Goal: Task Accomplishment & Management: Use online tool/utility

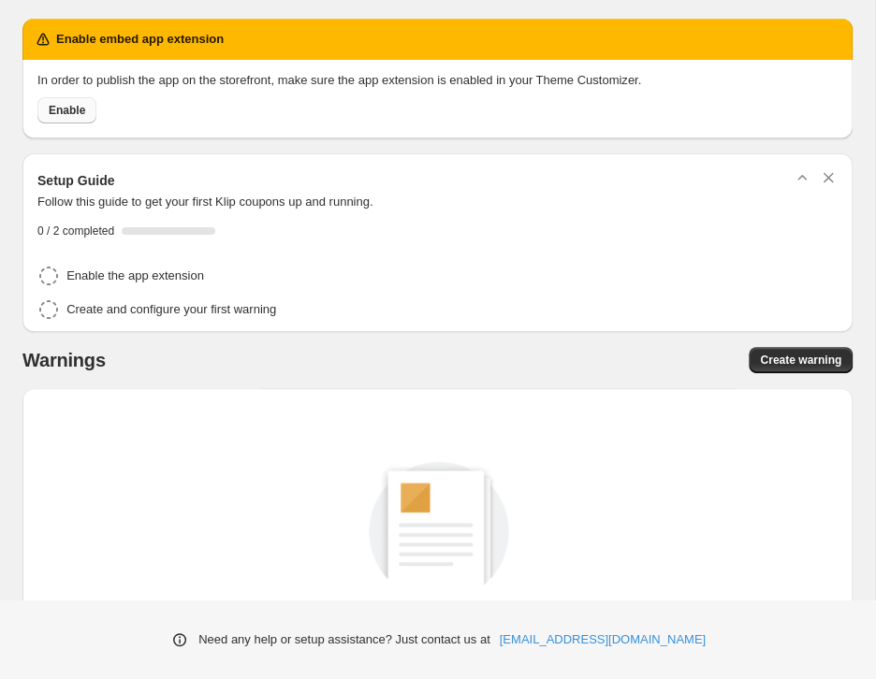
click at [71, 106] on span "Enable" at bounding box center [67, 110] width 36 height 15
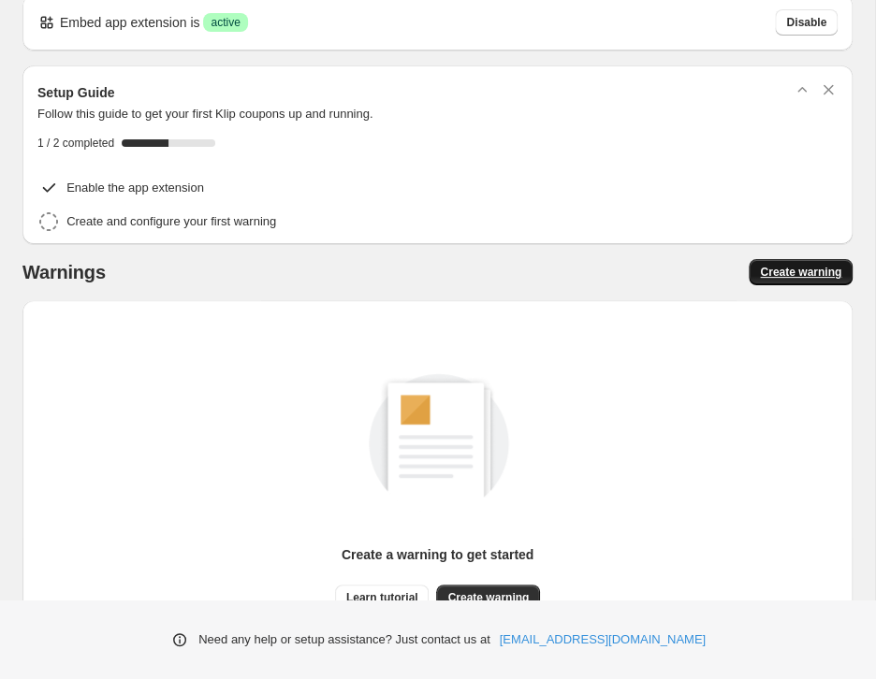
scroll to position [26, 0]
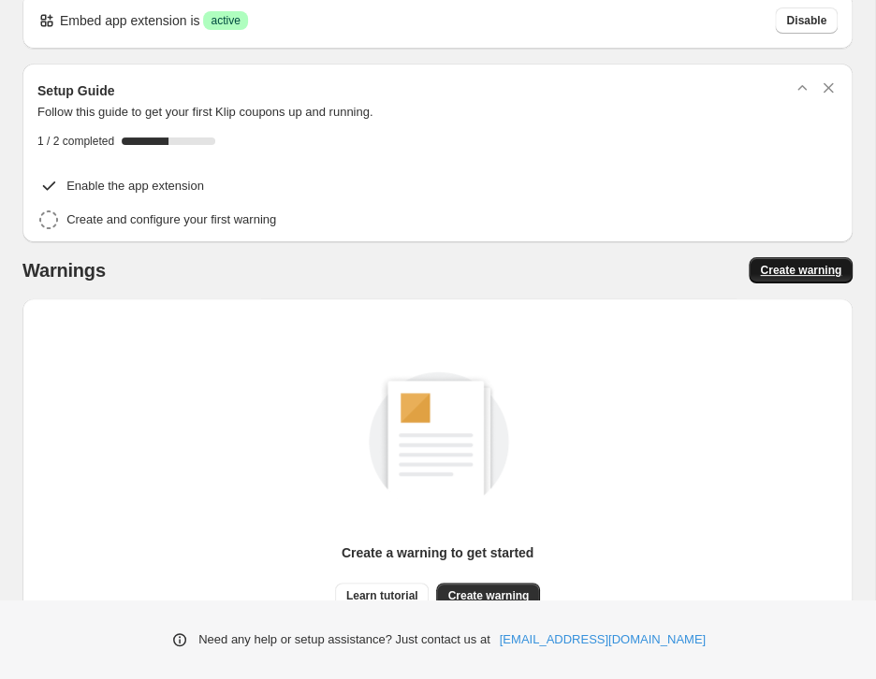
click at [780, 271] on span "Create warning" at bounding box center [800, 270] width 81 height 15
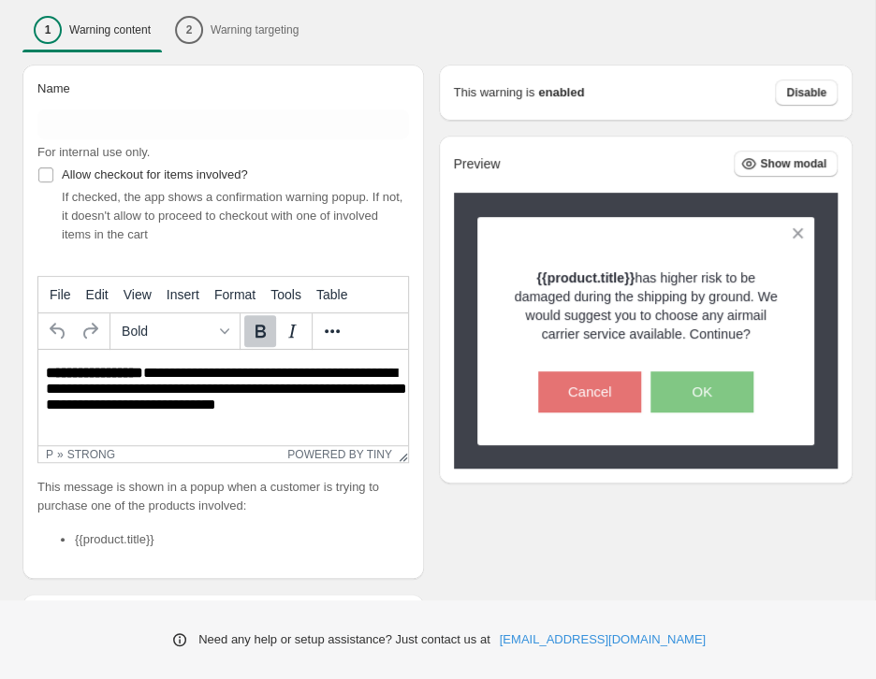
scroll to position [201, 0]
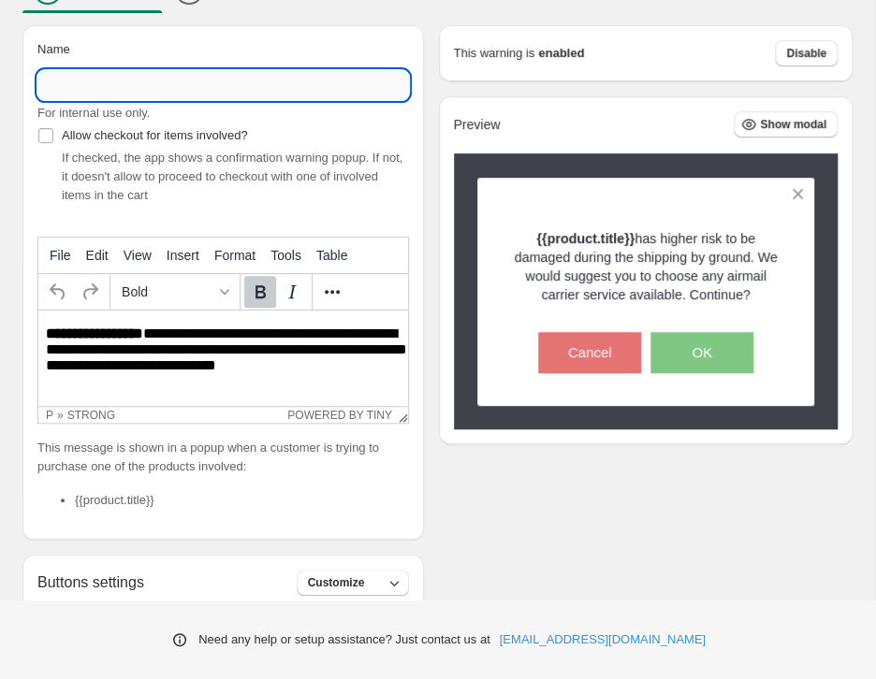
click at [145, 80] on input "Name" at bounding box center [222, 85] width 371 height 30
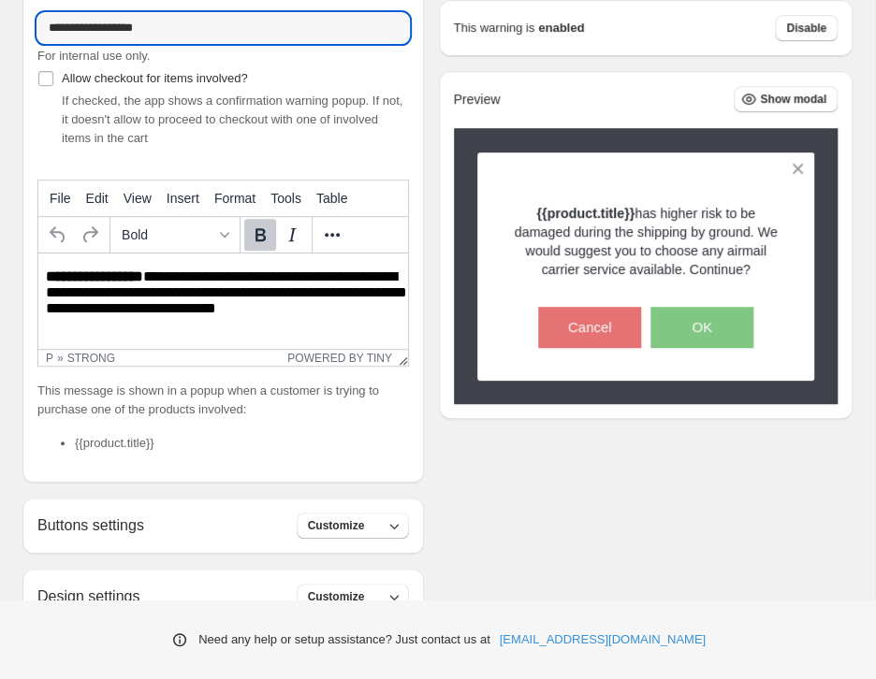
scroll to position [262, 0]
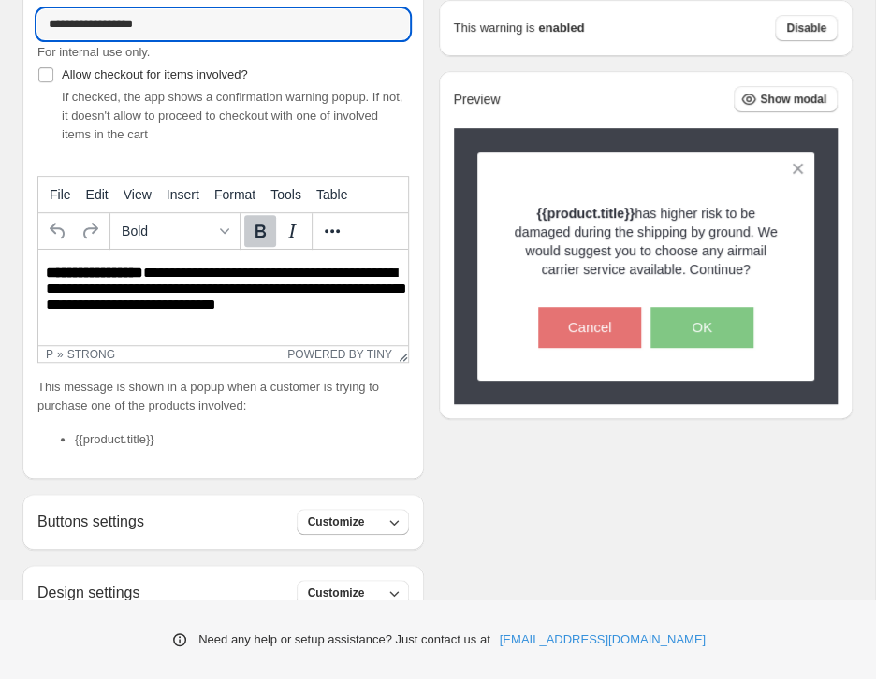
type input "**********"
click at [282, 281] on p "**********" at bounding box center [228, 291] width 364 height 53
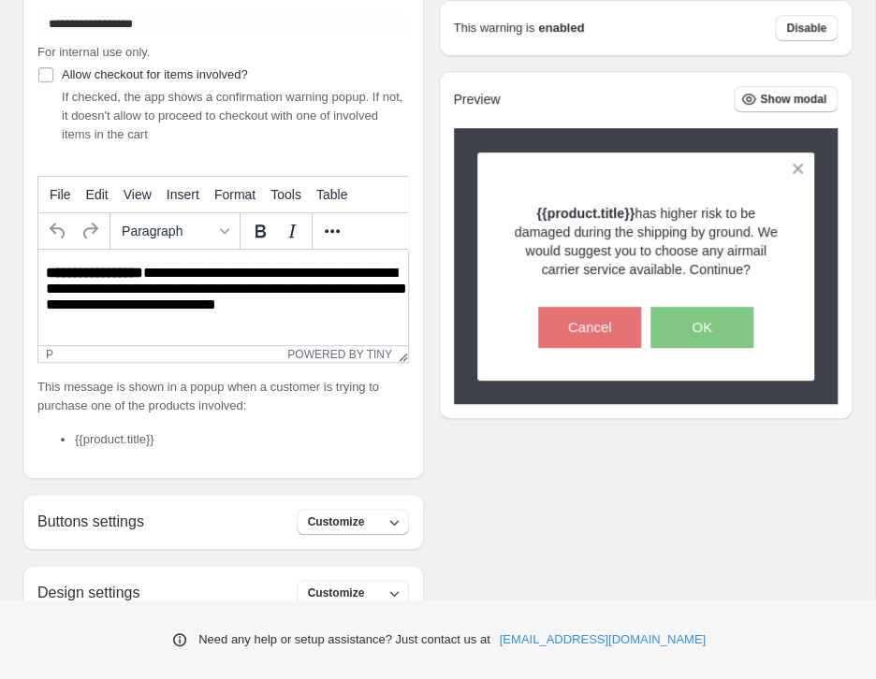
click at [328, 310] on p "**********" at bounding box center [228, 291] width 364 height 53
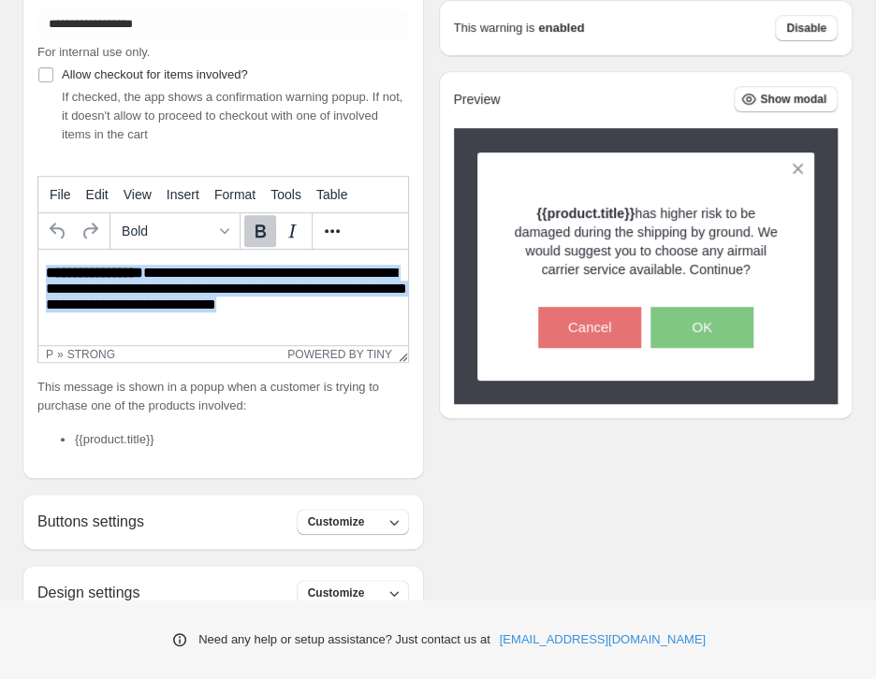
drag, startPoint x: 315, startPoint y: 309, endPoint x: 33, endPoint y: 262, distance: 286.4
click at [38, 262] on html "**********" at bounding box center [223, 291] width 370 height 83
paste body "Rich Text Area. Press ALT-0 for help."
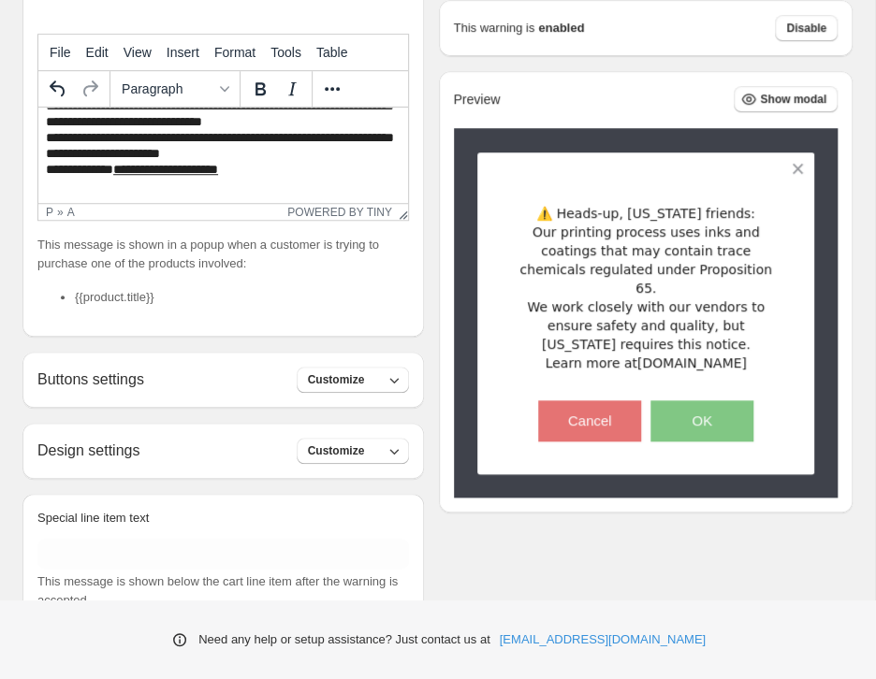
scroll to position [433, 0]
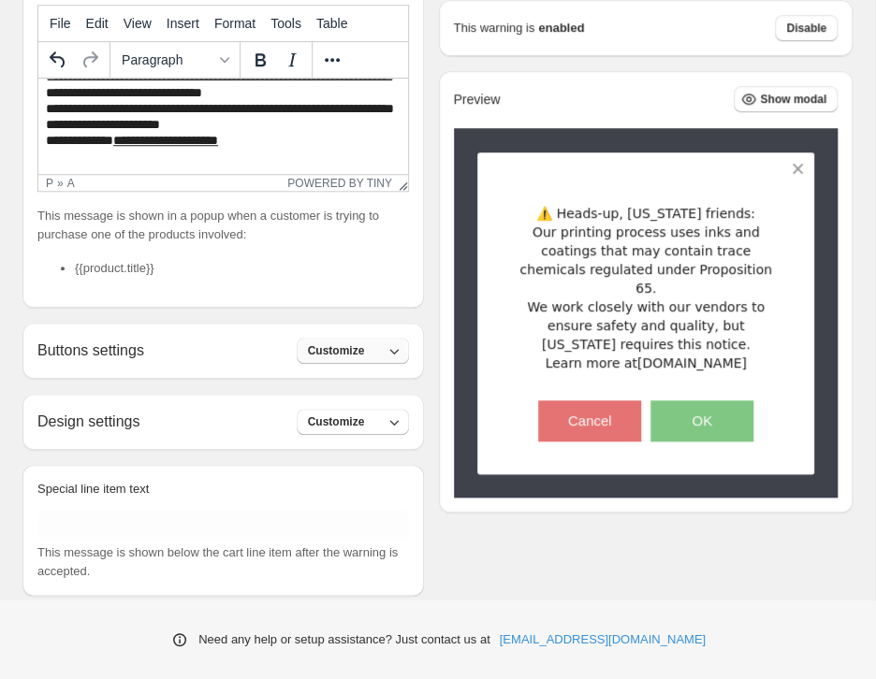
click at [326, 341] on button "Customize" at bounding box center [353, 351] width 112 height 26
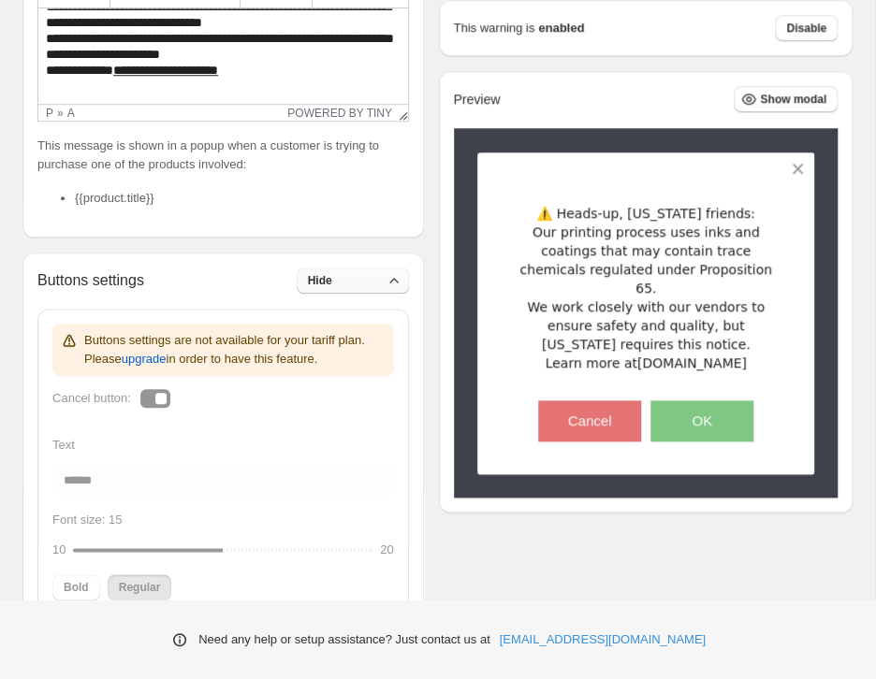
scroll to position [521, 0]
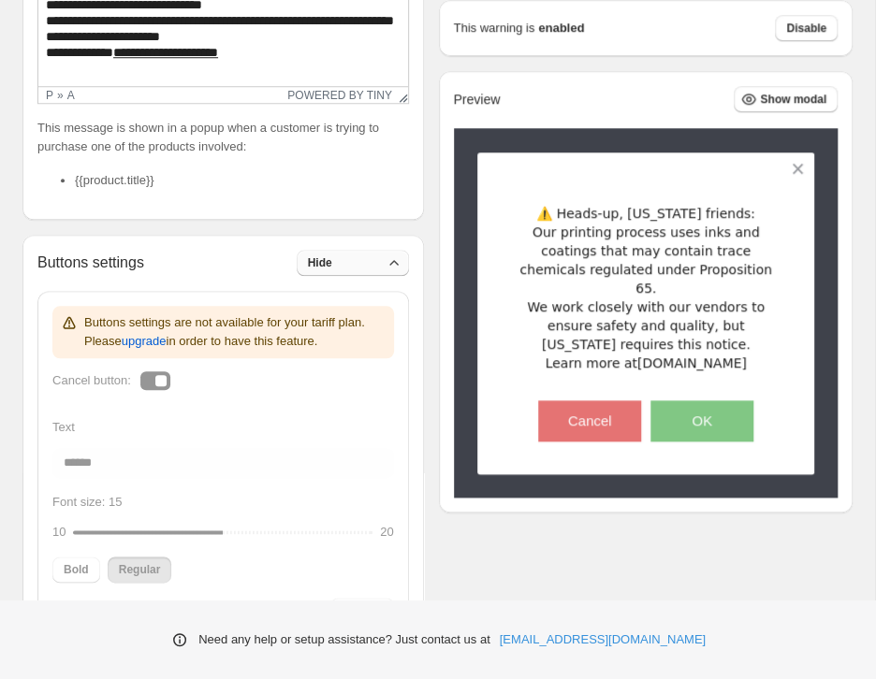
click at [351, 261] on button "Hide" at bounding box center [353, 263] width 112 height 26
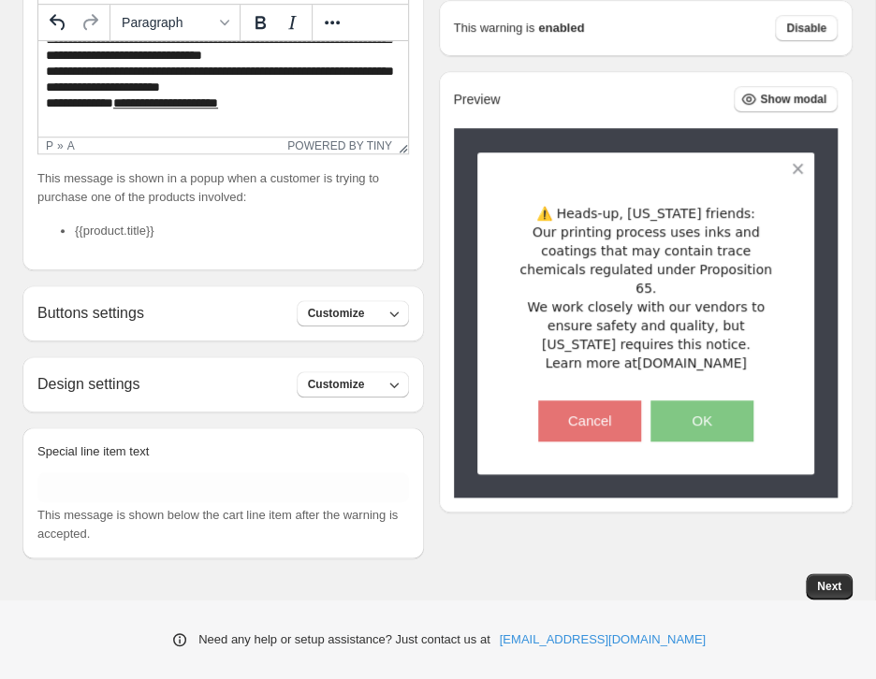
scroll to position [470, 0]
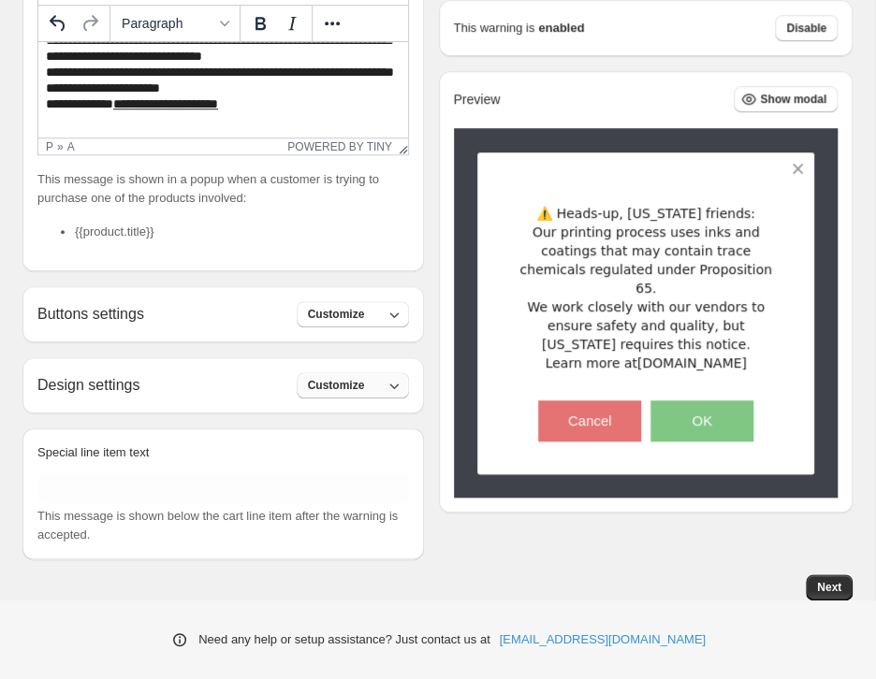
click at [365, 385] on span "Customize" at bounding box center [336, 385] width 57 height 15
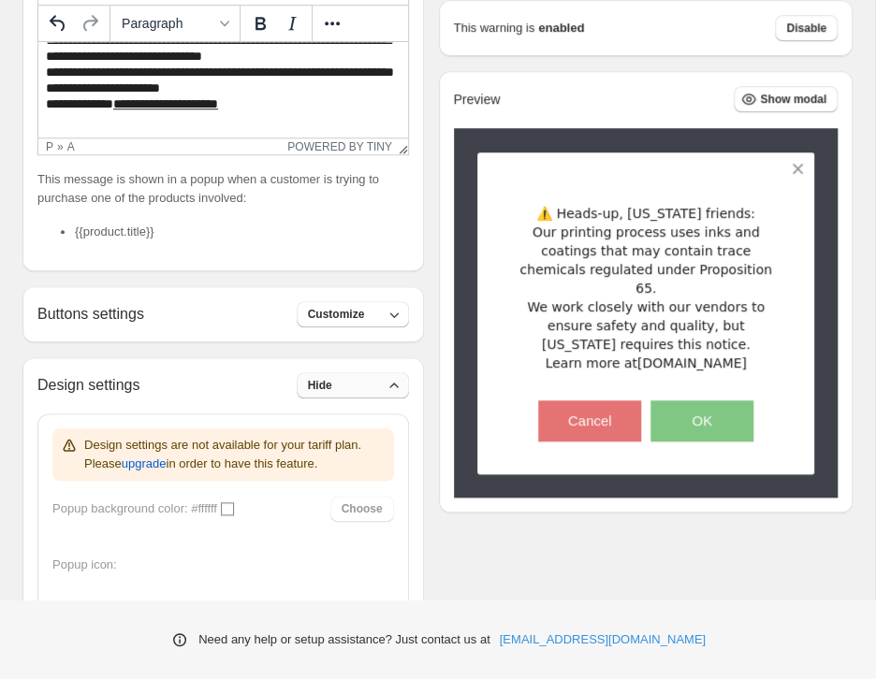
click at [369, 385] on button "Hide" at bounding box center [353, 385] width 112 height 26
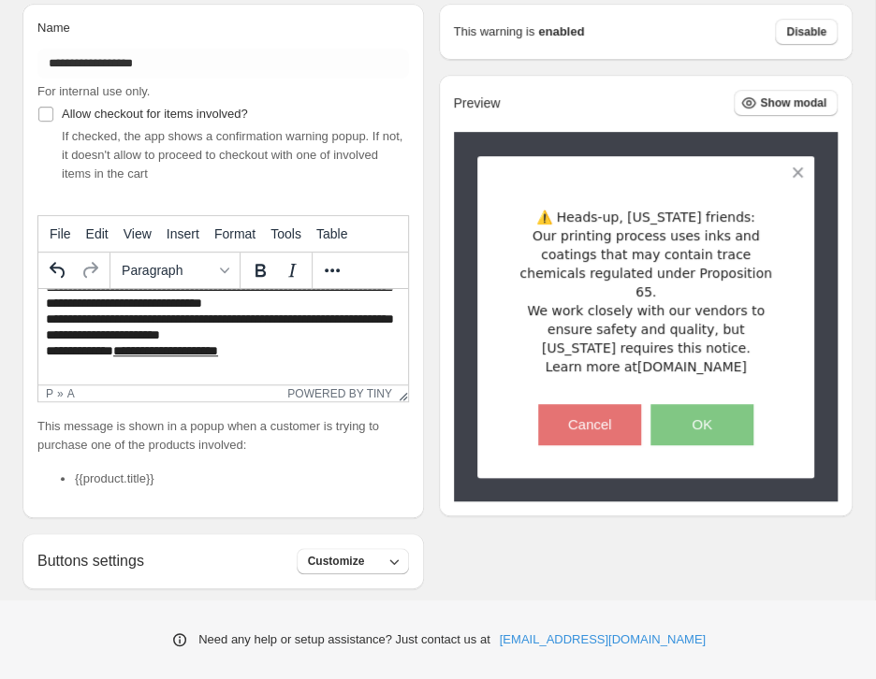
scroll to position [217, 0]
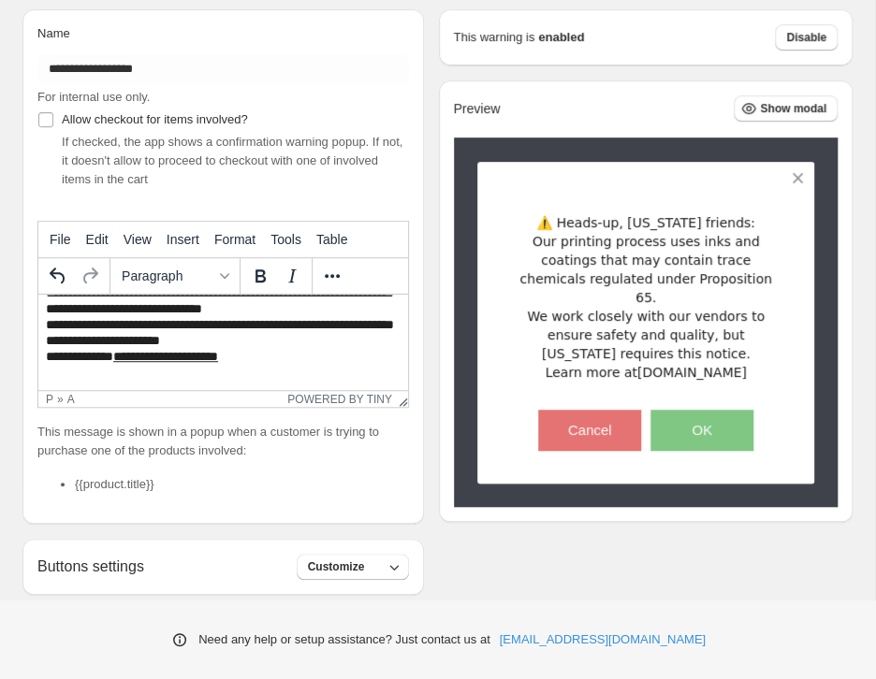
click at [707, 412] on button "OK" at bounding box center [701, 430] width 103 height 41
click at [799, 174] on button at bounding box center [797, 178] width 33 height 33
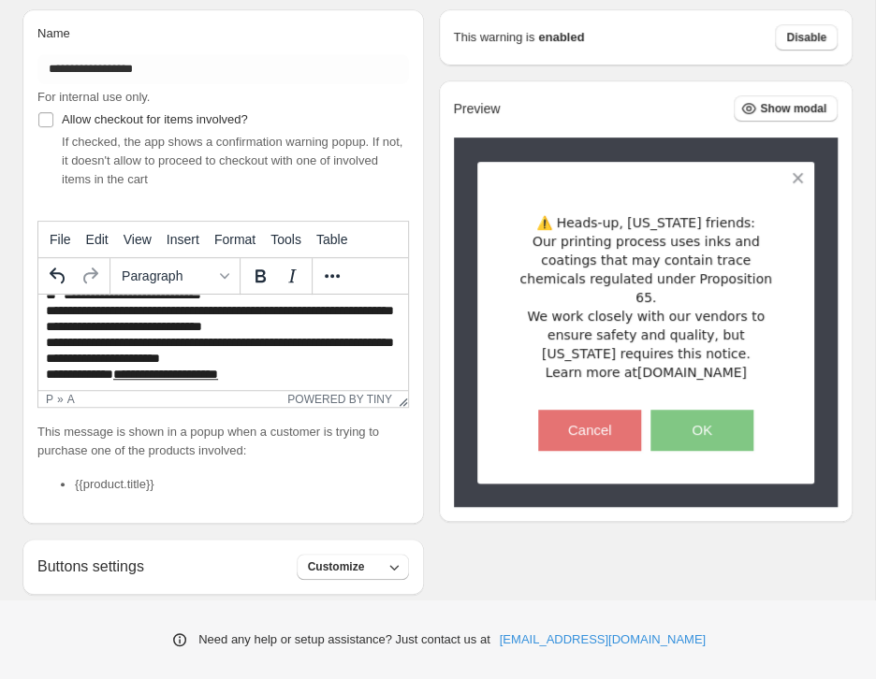
scroll to position [24, 0]
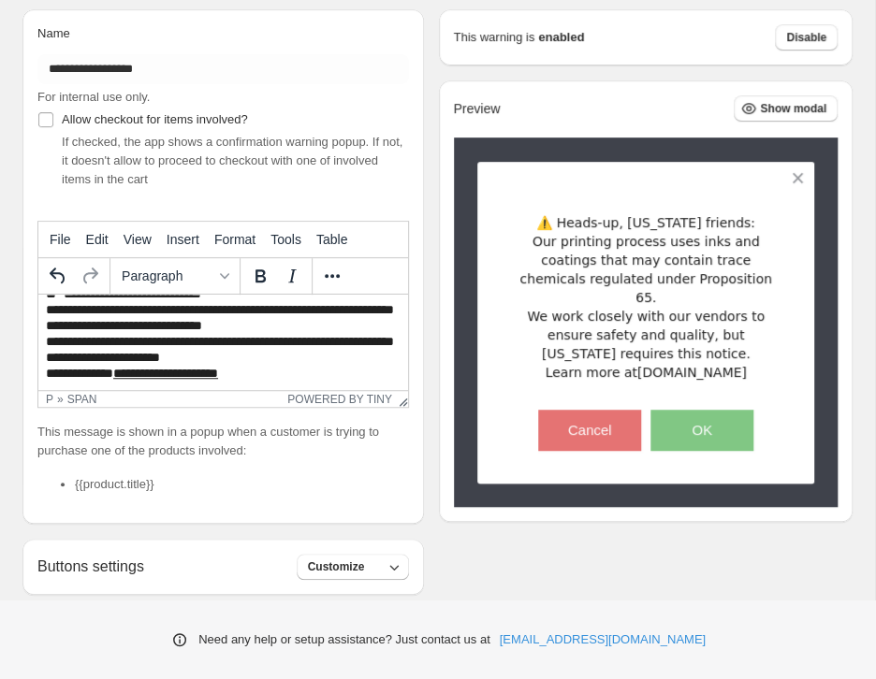
click at [352, 329] on p "**********" at bounding box center [228, 339] width 364 height 108
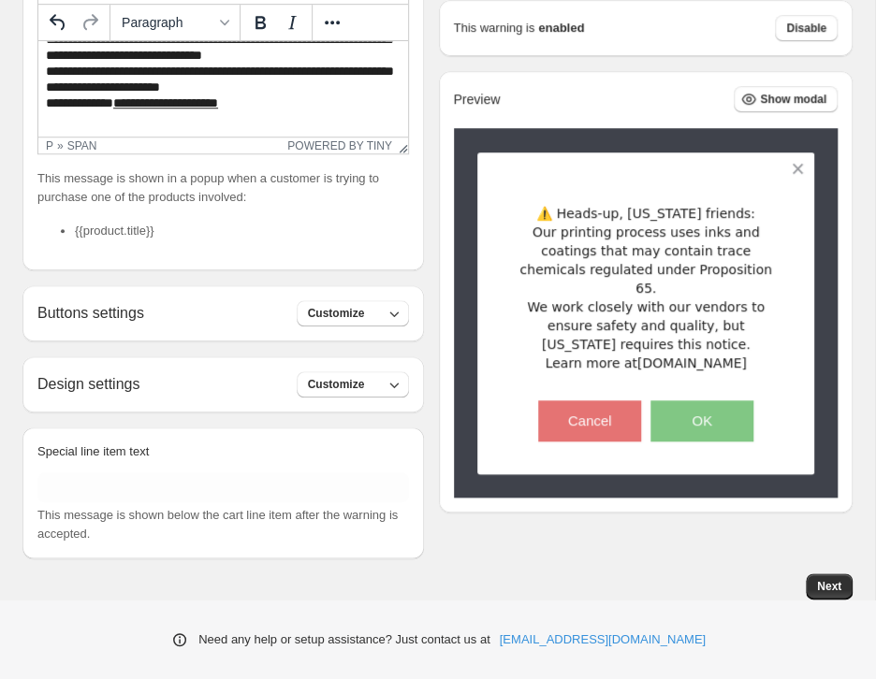
scroll to position [470, 0]
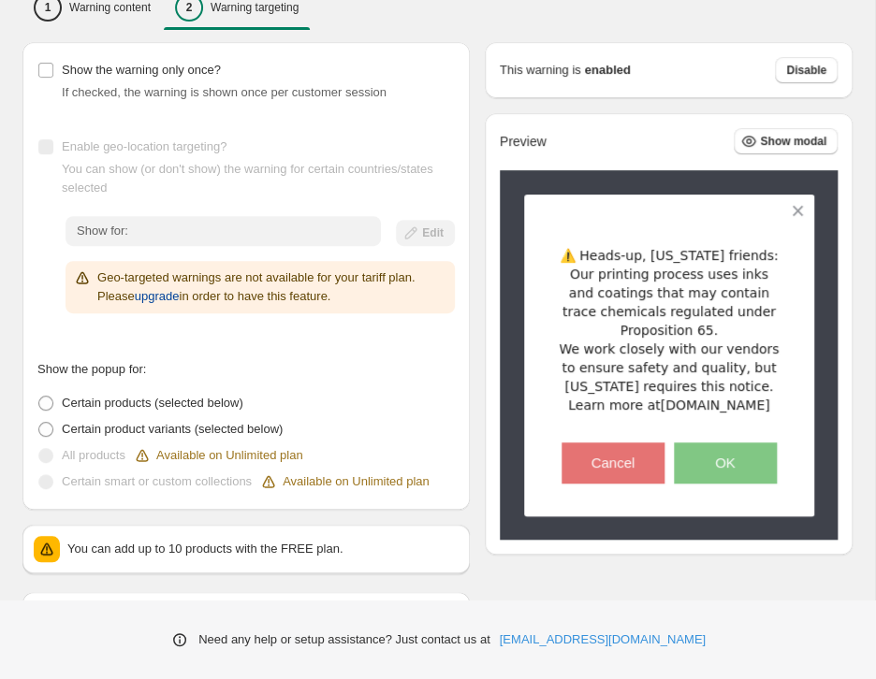
scroll to position [190, 0]
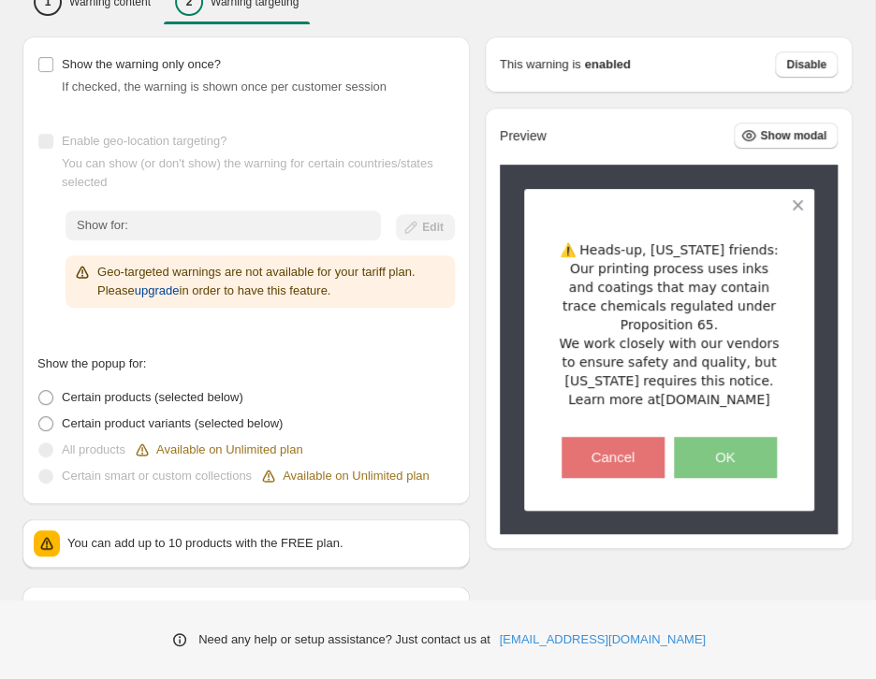
click at [171, 287] on span "upgrade" at bounding box center [157, 291] width 45 height 19
click at [169, 289] on span "upgrade" at bounding box center [157, 291] width 45 height 19
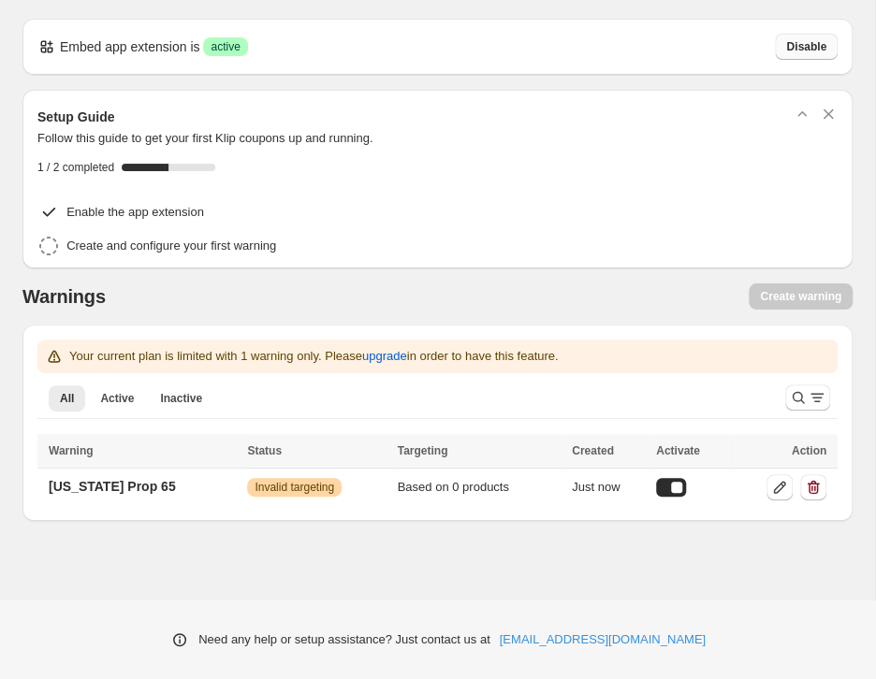
click at [823, 48] on span "Disable" at bounding box center [806, 46] width 40 height 15
